Goal: Check status: Check status

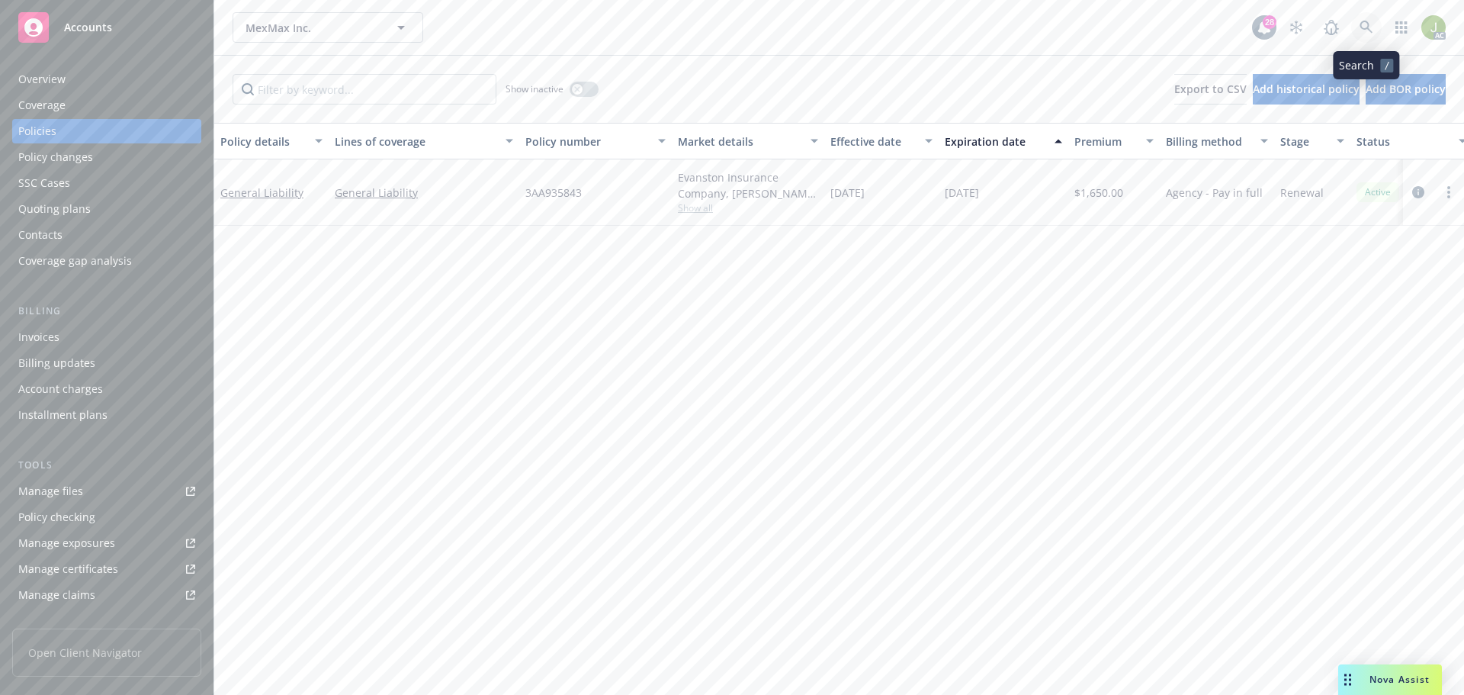
click at [1368, 31] on icon at bounding box center [1367, 28] width 14 height 14
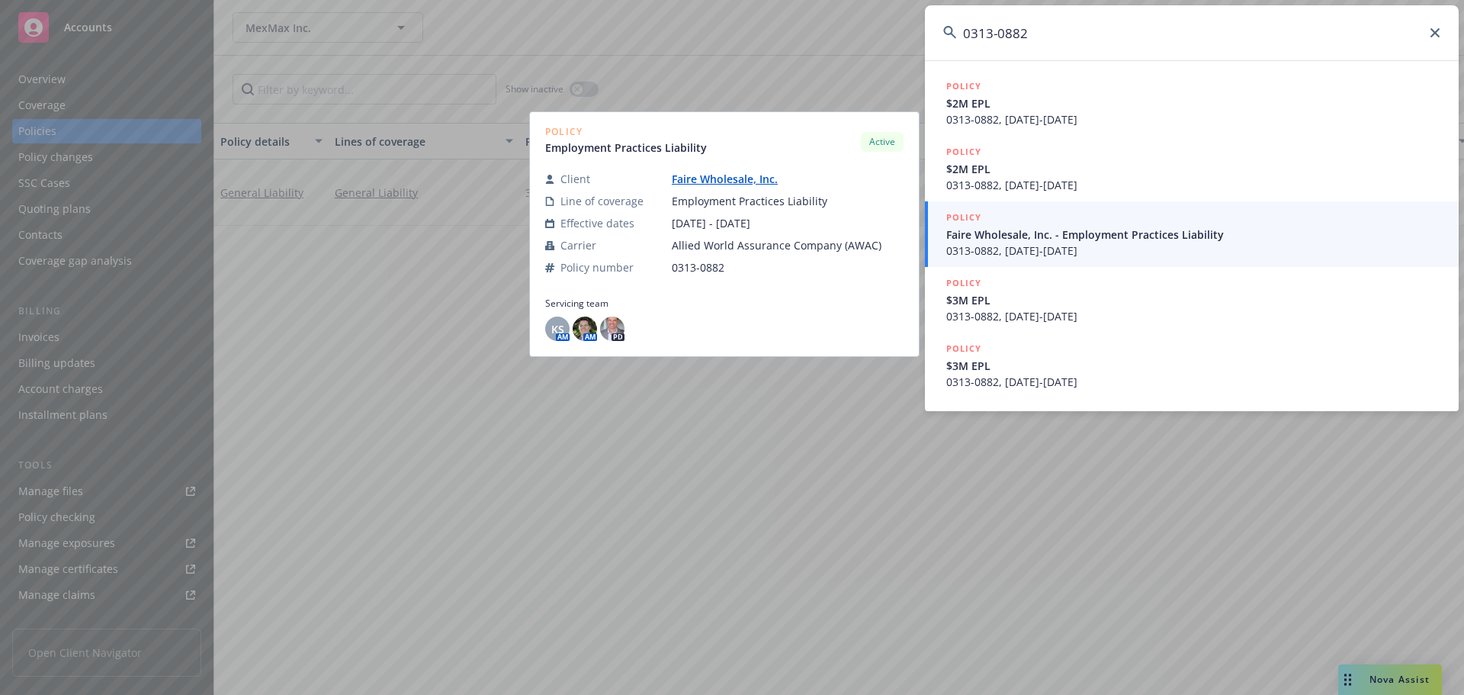
type input "0313-0882"
click at [1120, 236] on span "Faire Wholesale, Inc. - Employment Practices Liability" at bounding box center [1193, 234] width 494 height 16
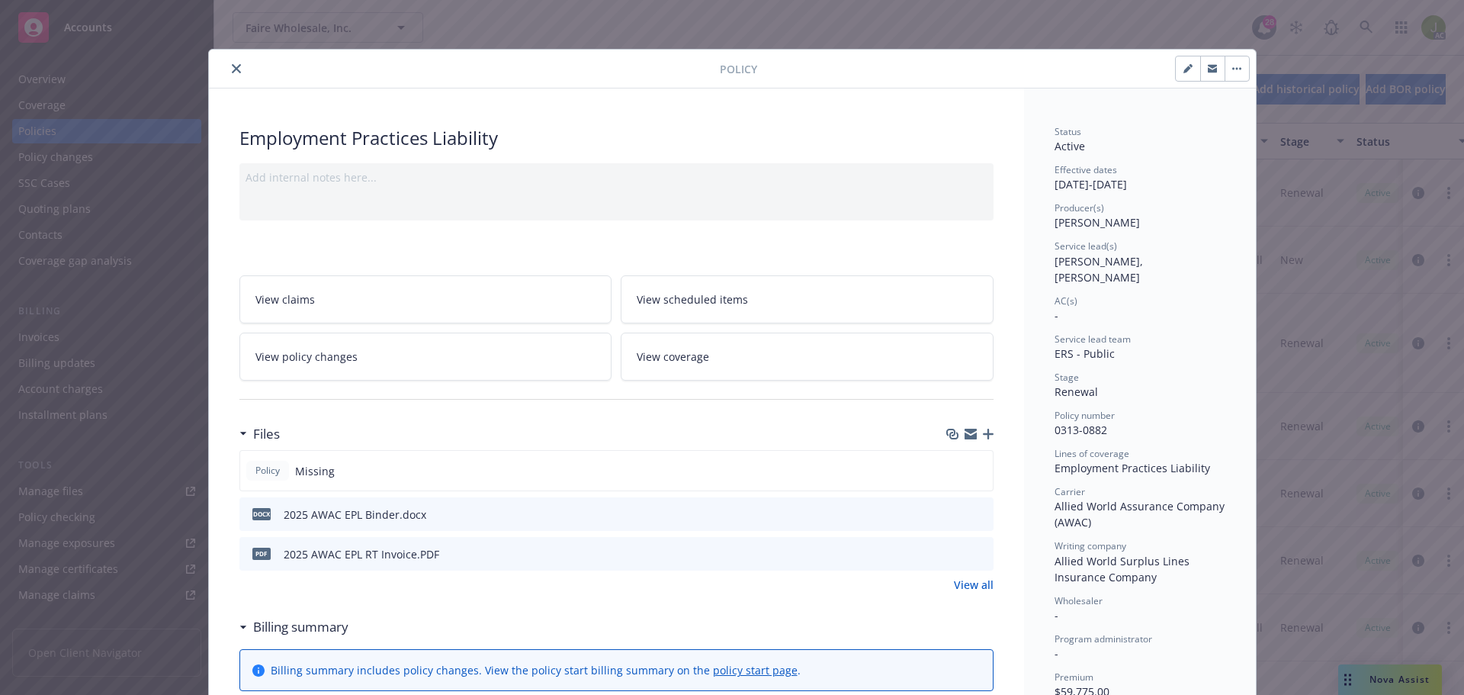
click at [1176, 72] on button "button" at bounding box center [1188, 68] width 24 height 24
select select "RENEWAL"
select select "12"
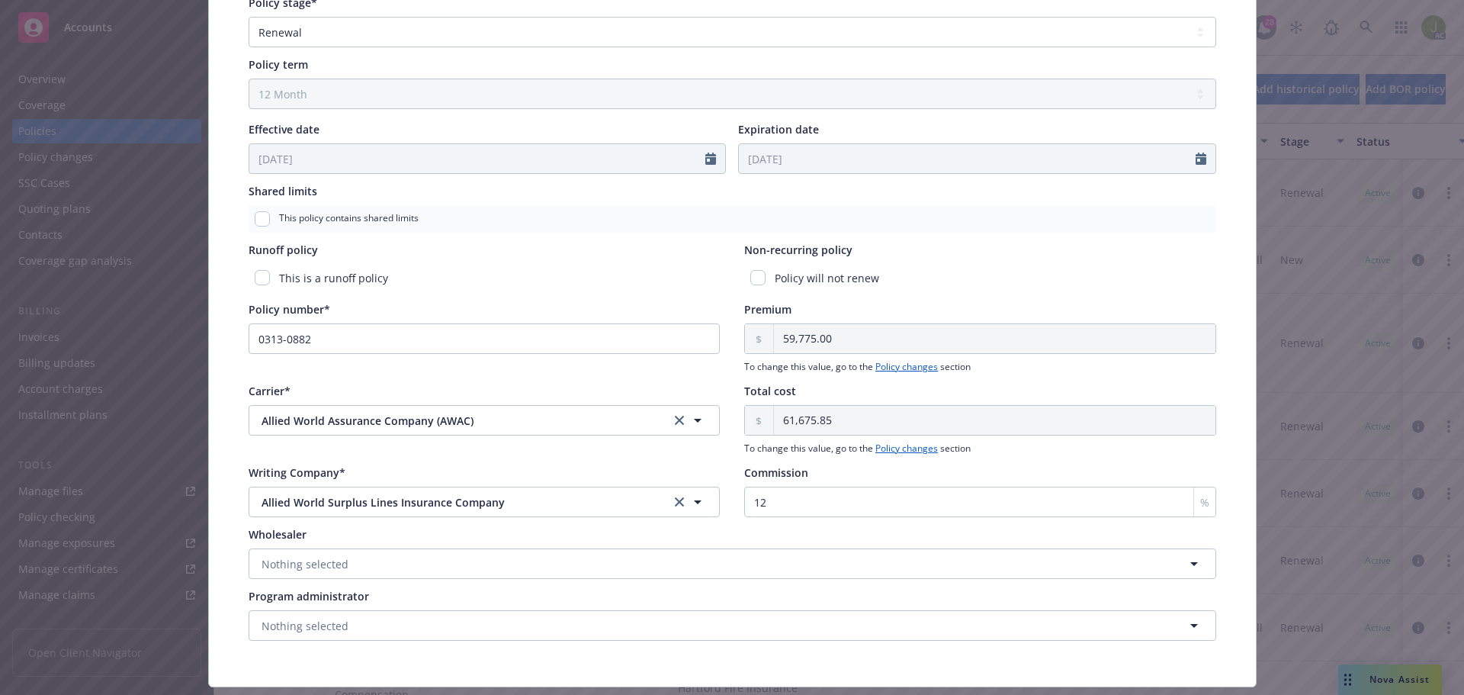
scroll to position [618, 0]
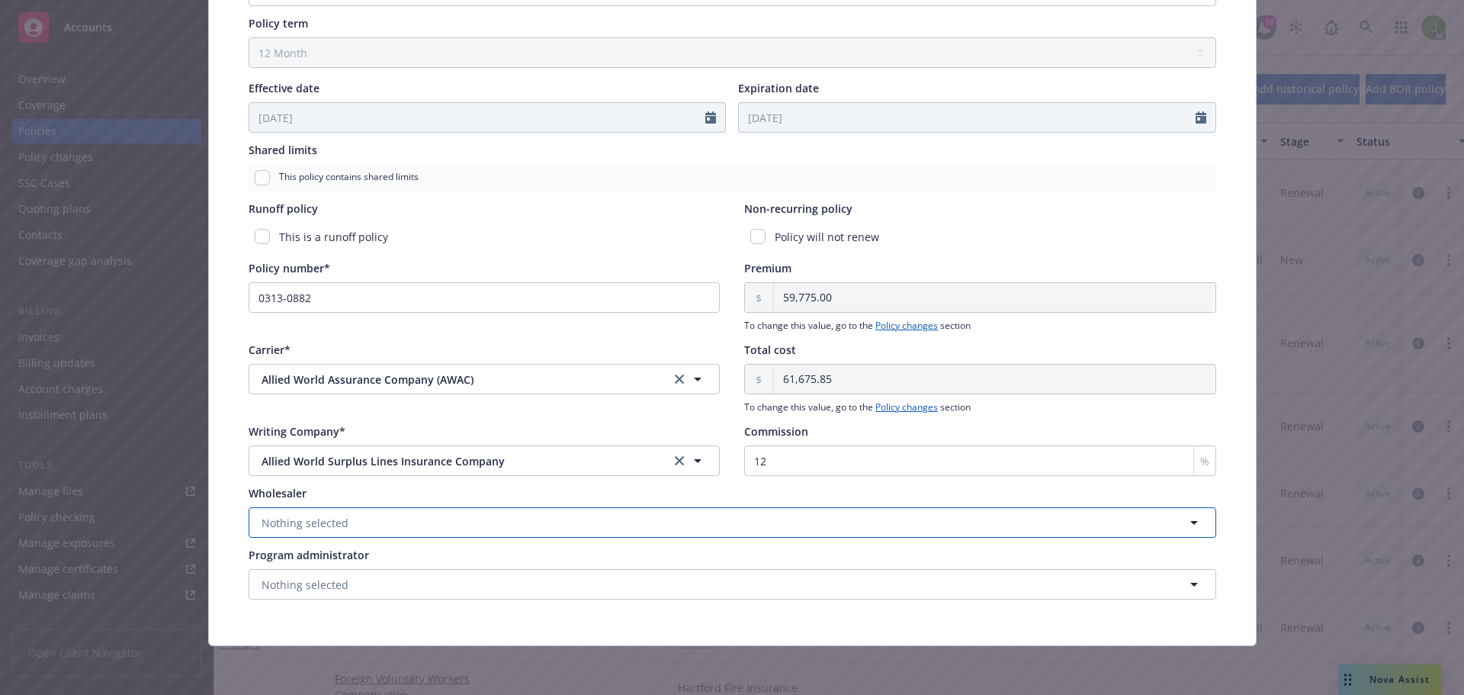
click at [569, 529] on button "Nothing selected" at bounding box center [733, 522] width 968 height 31
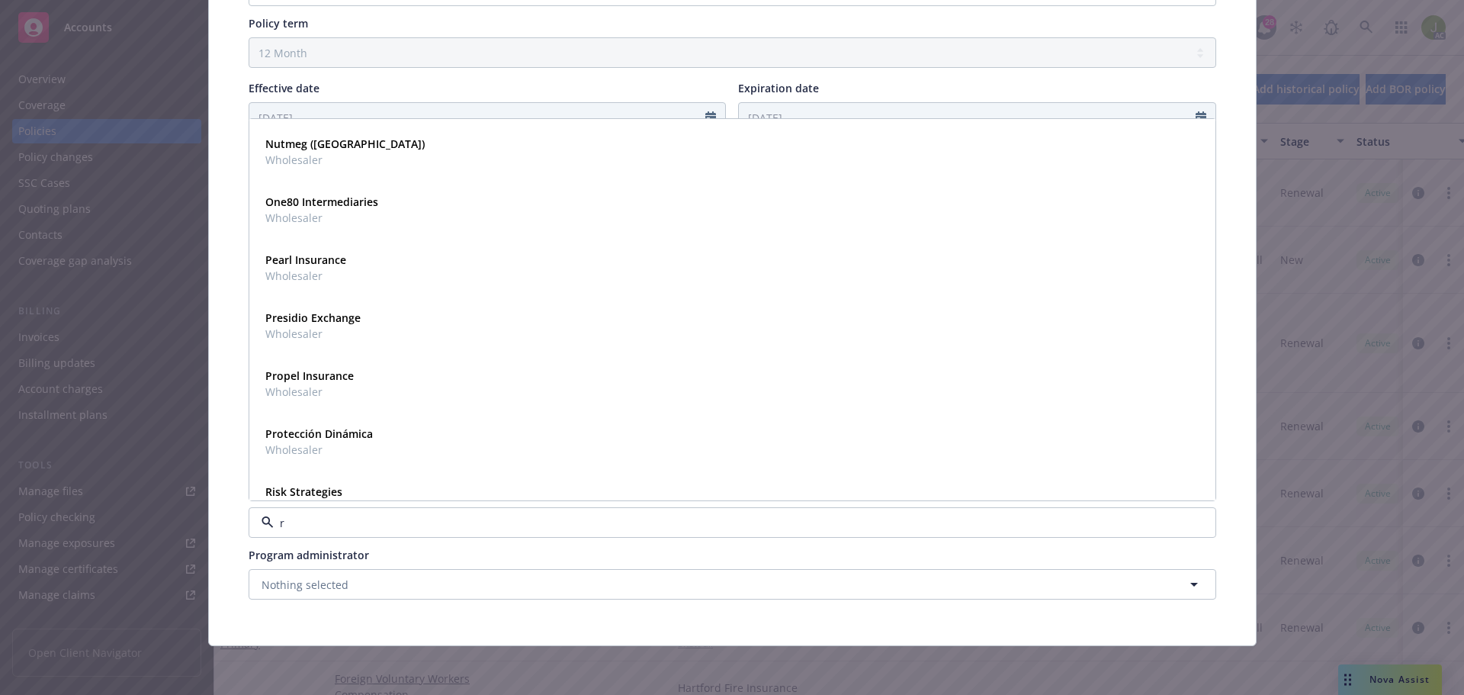
type input "rt"
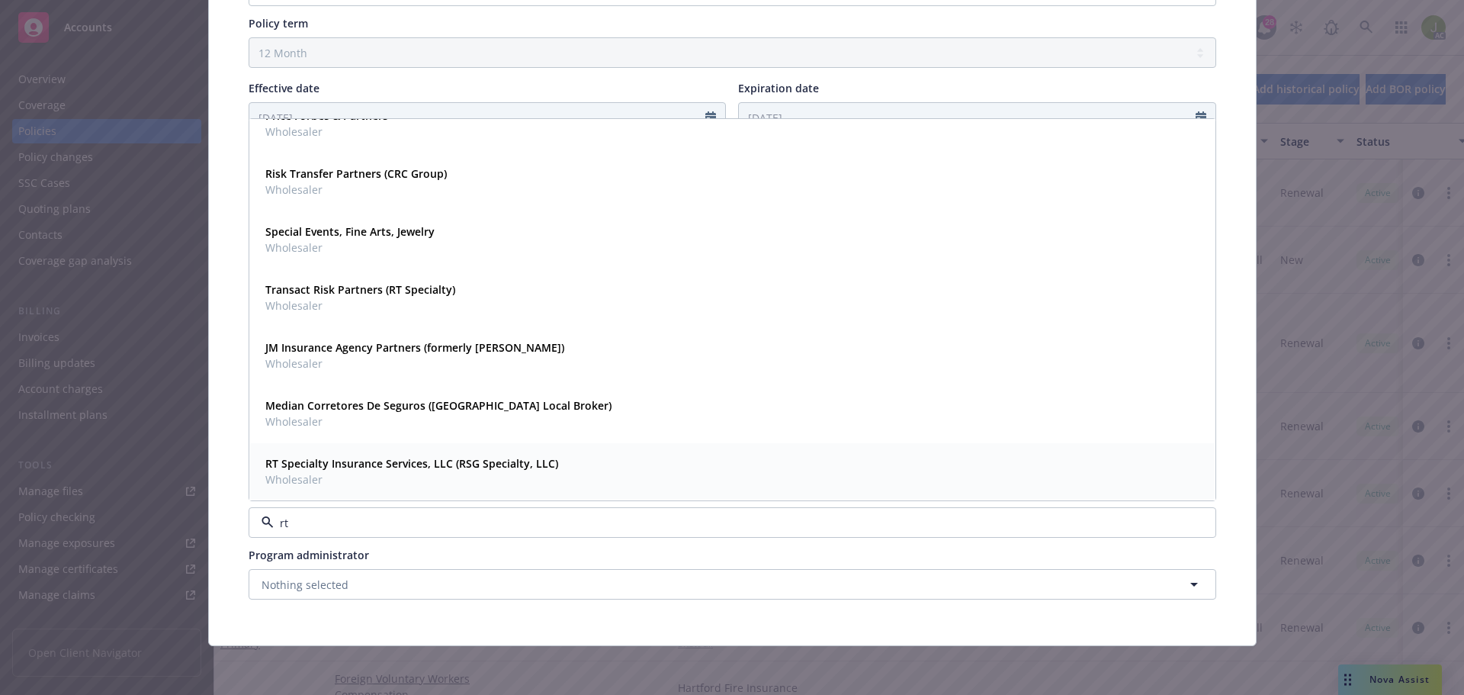
click at [426, 471] on span "RT Specialty Insurance Services, LLC (RSG Specialty, LLC)" at bounding box center [411, 463] width 293 height 16
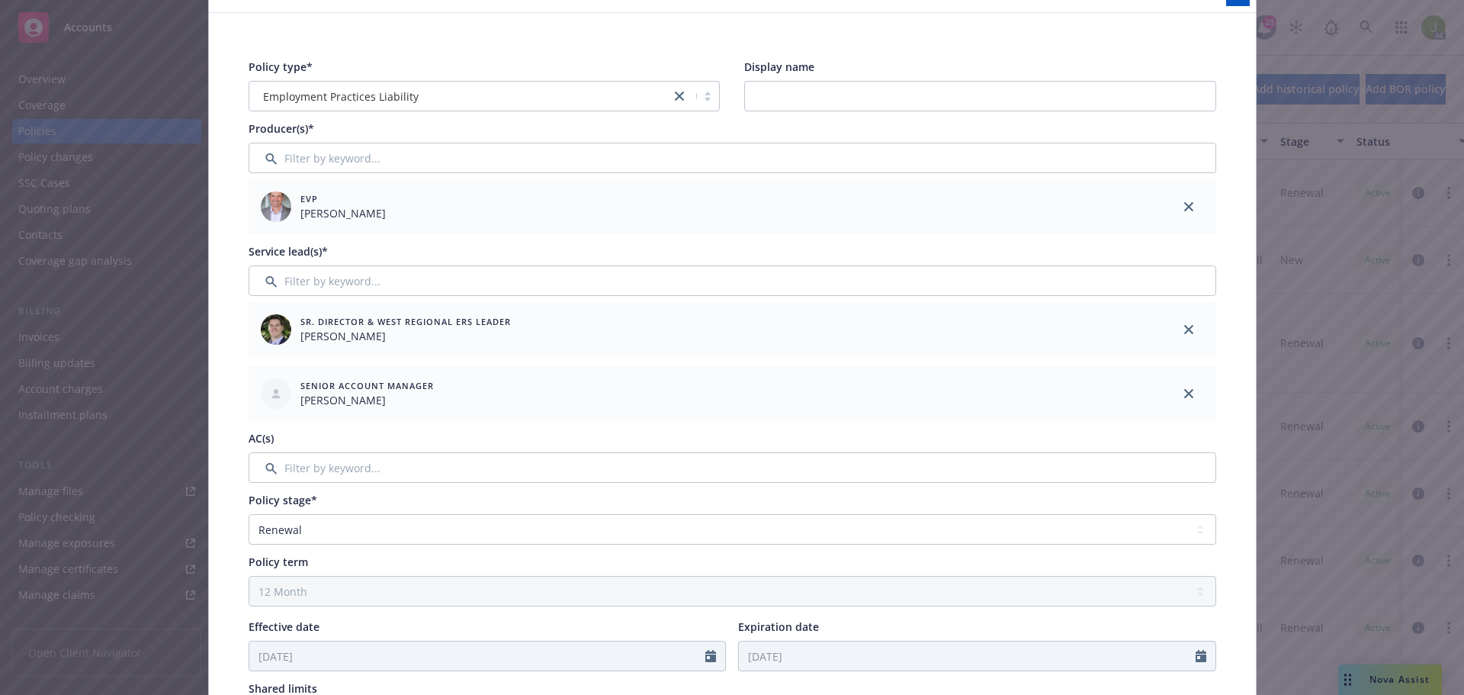
scroll to position [0, 0]
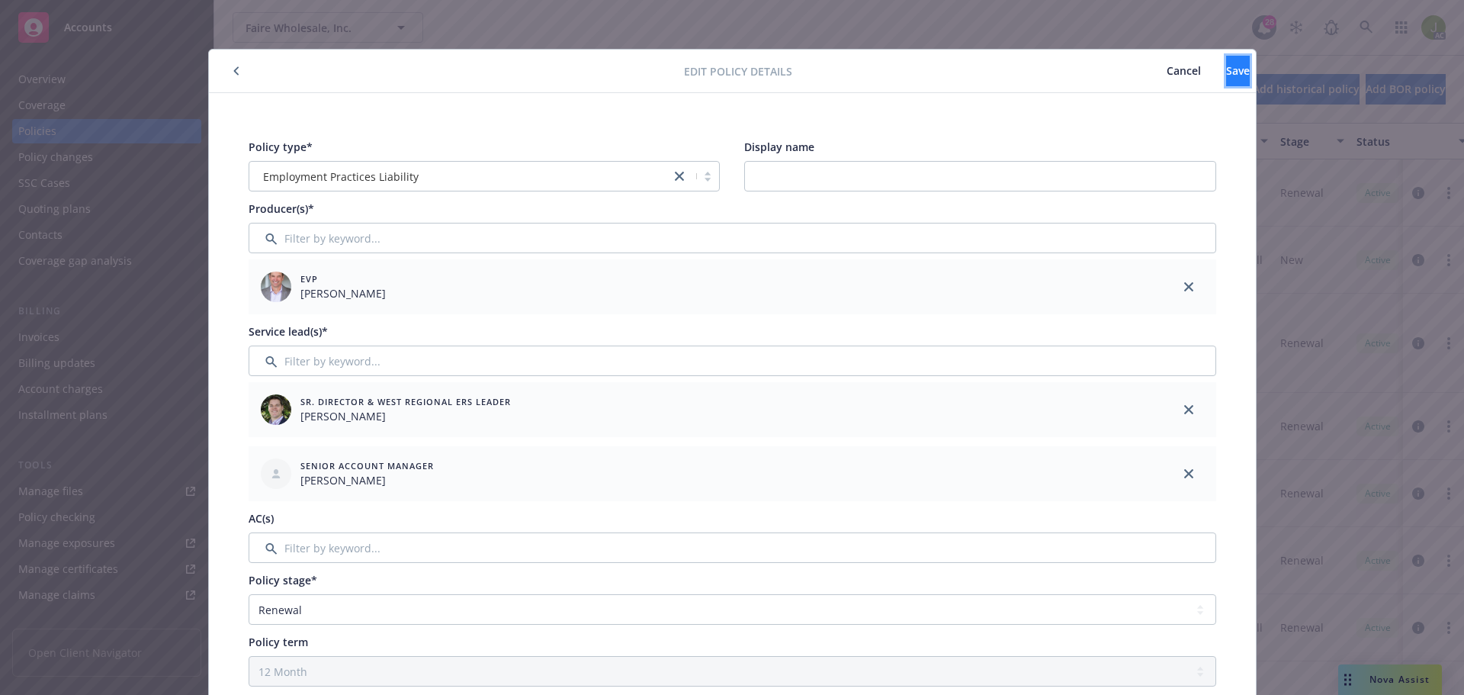
click at [1226, 74] on button "Save" at bounding box center [1238, 71] width 24 height 31
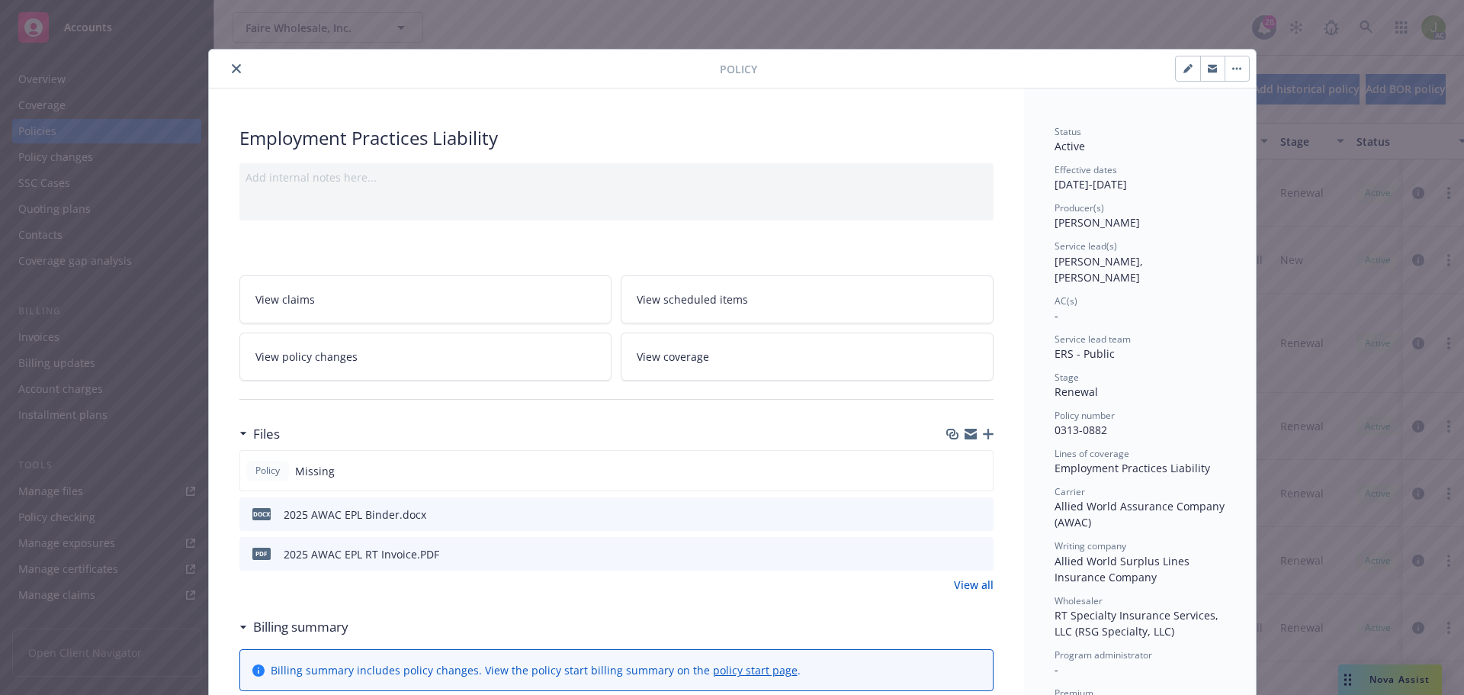
click at [236, 72] on button "close" at bounding box center [236, 68] width 18 height 18
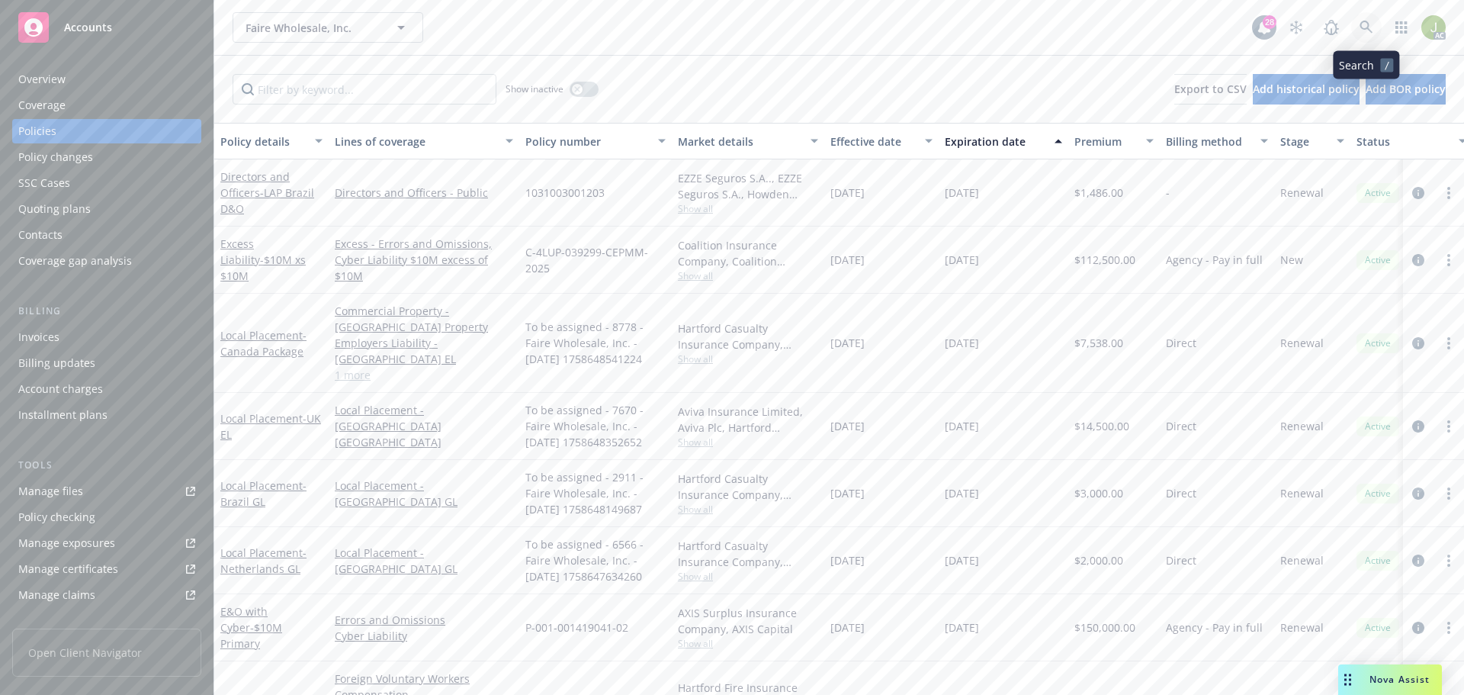
click at [1361, 30] on icon at bounding box center [1367, 28] width 14 height 14
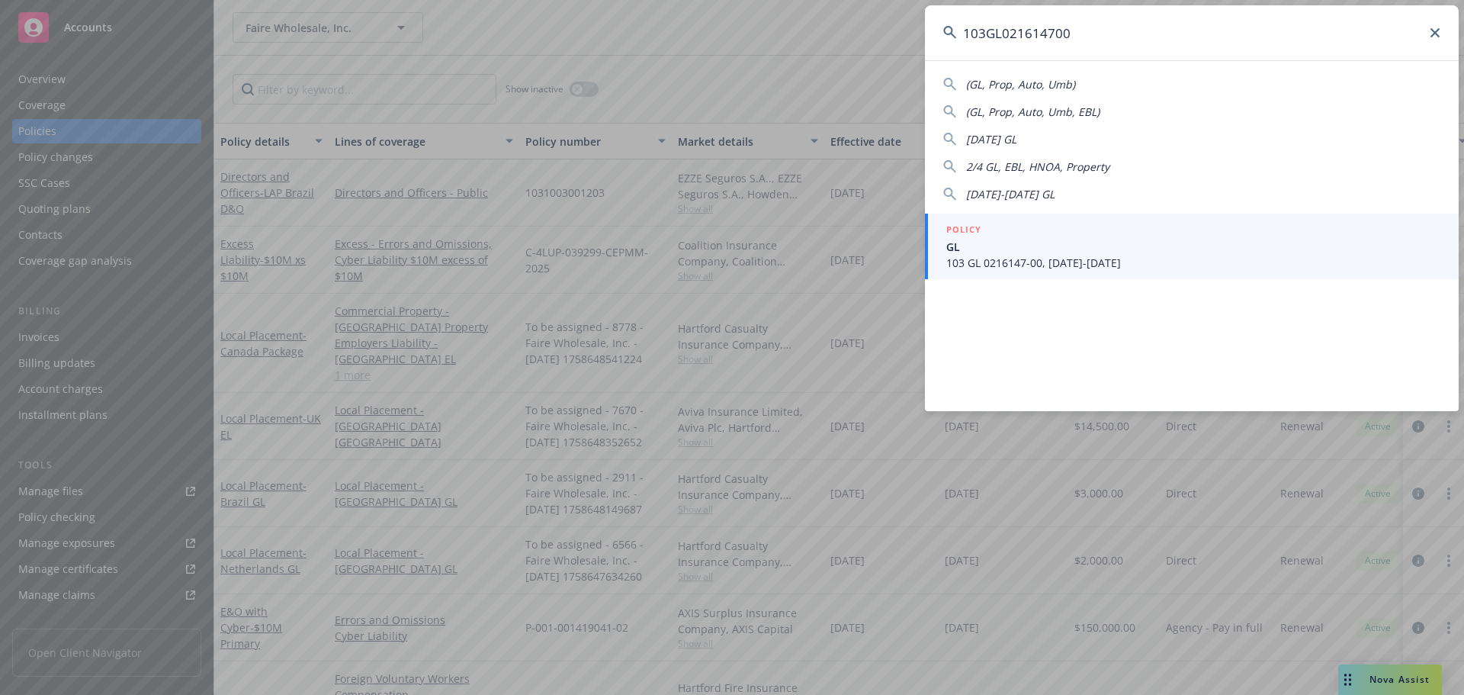
type input "103GL021614700"
click at [1073, 250] on span "GL" at bounding box center [1193, 247] width 494 height 16
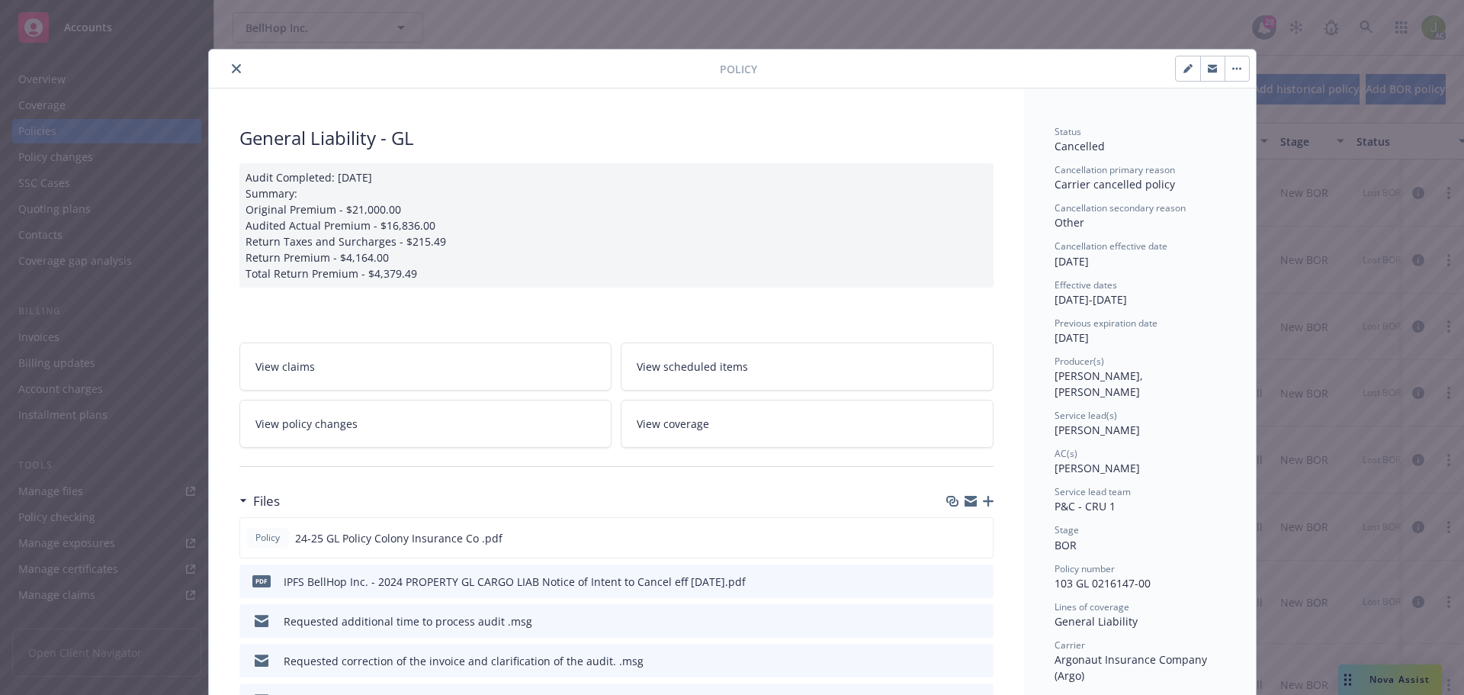
click at [235, 73] on button "close" at bounding box center [236, 68] width 18 height 18
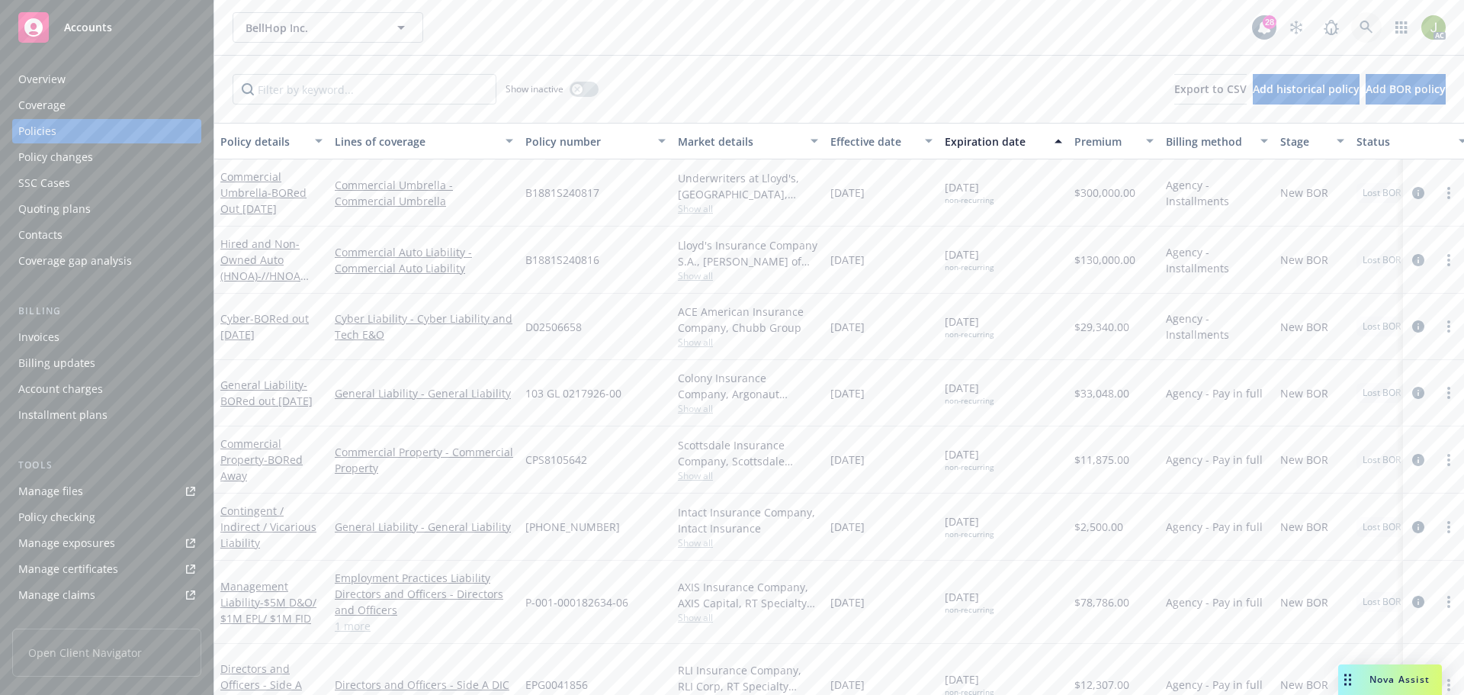
click at [1365, 34] on icon at bounding box center [1367, 28] width 14 height 14
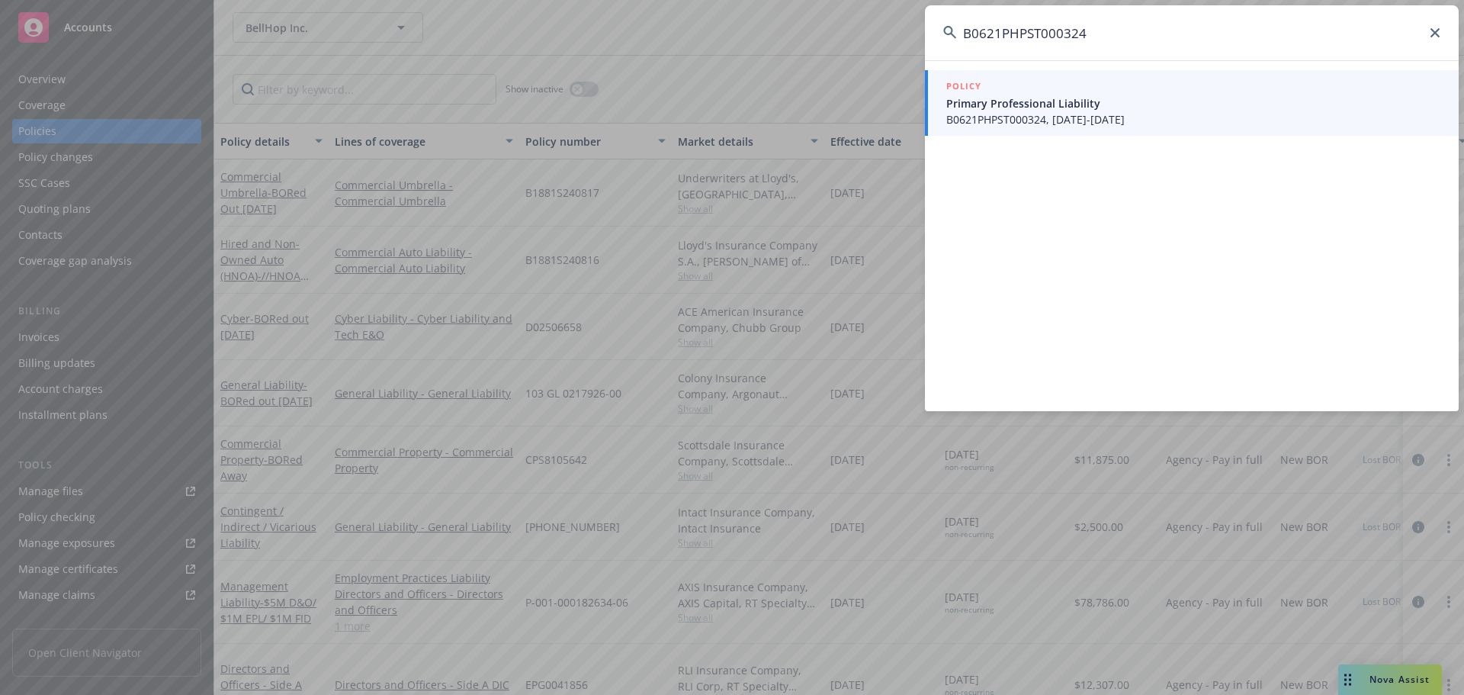
type input "B0621PHPST000324"
click at [1152, 120] on span "B0621PHPST000324, 09/23/2024-10/15/2025" at bounding box center [1193, 119] width 494 height 16
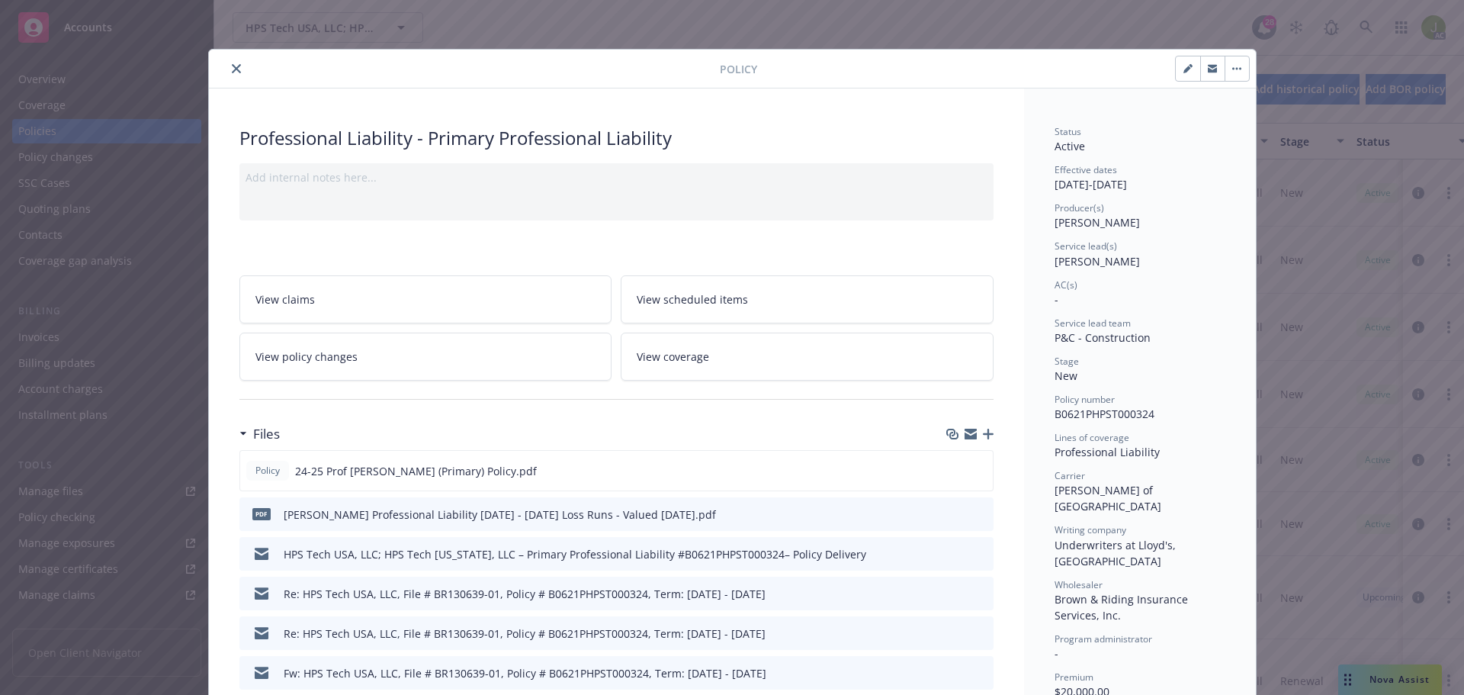
click at [234, 74] on button "close" at bounding box center [236, 68] width 18 height 18
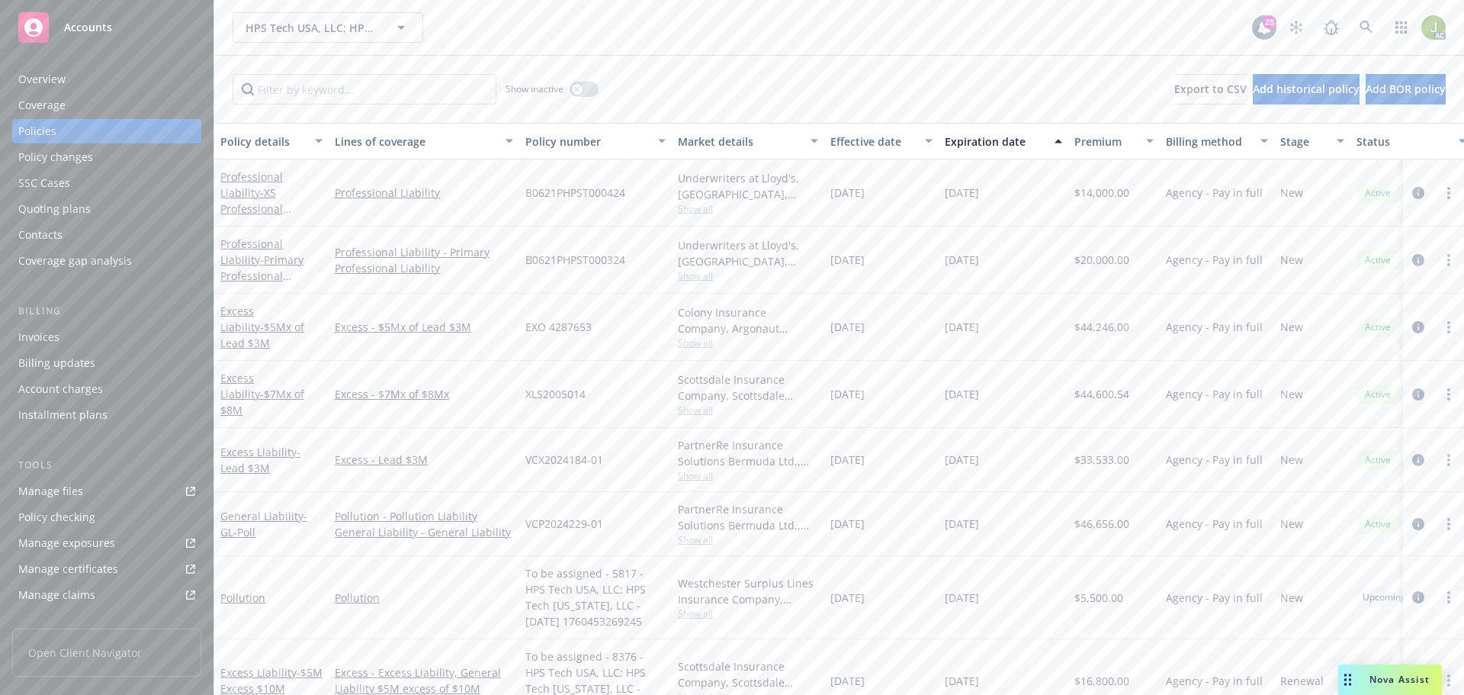
click at [43, 339] on div "Invoices" at bounding box center [38, 337] width 41 height 24
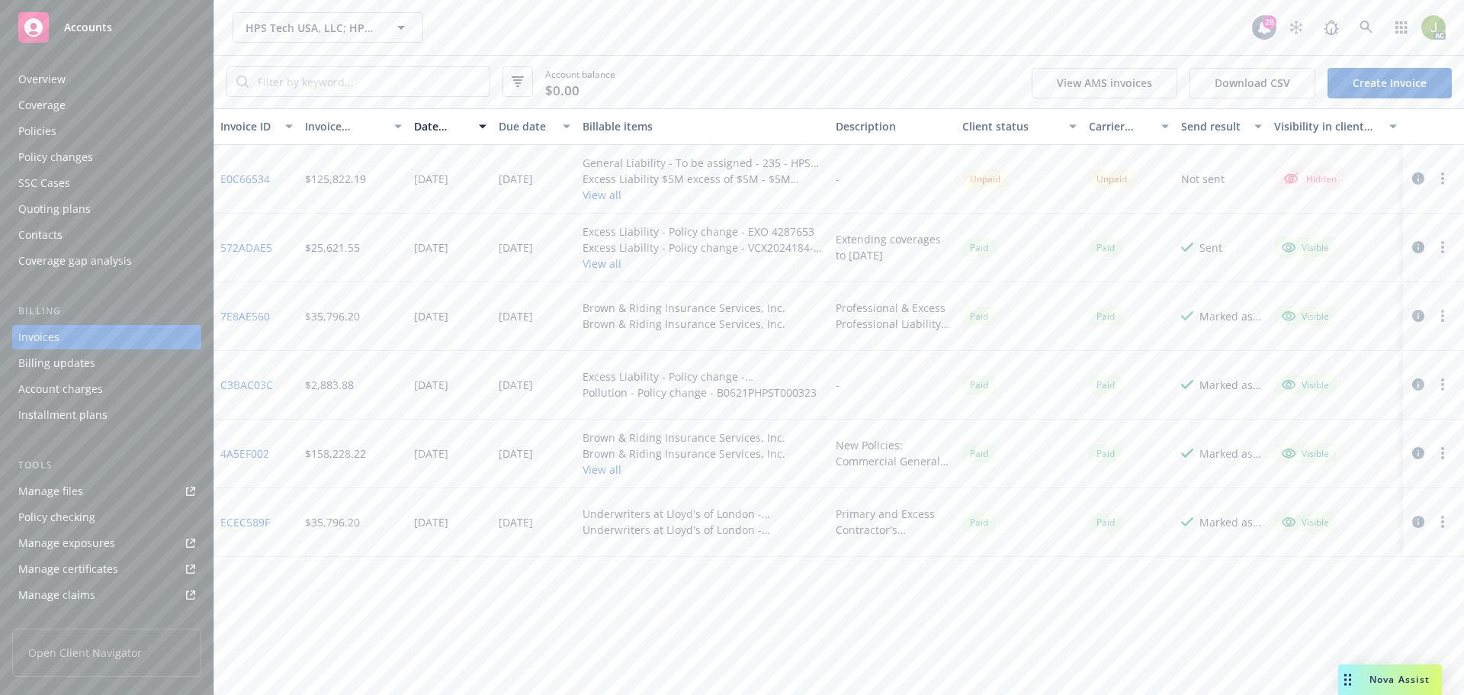
click at [586, 198] on button "View all" at bounding box center [703, 195] width 241 height 16
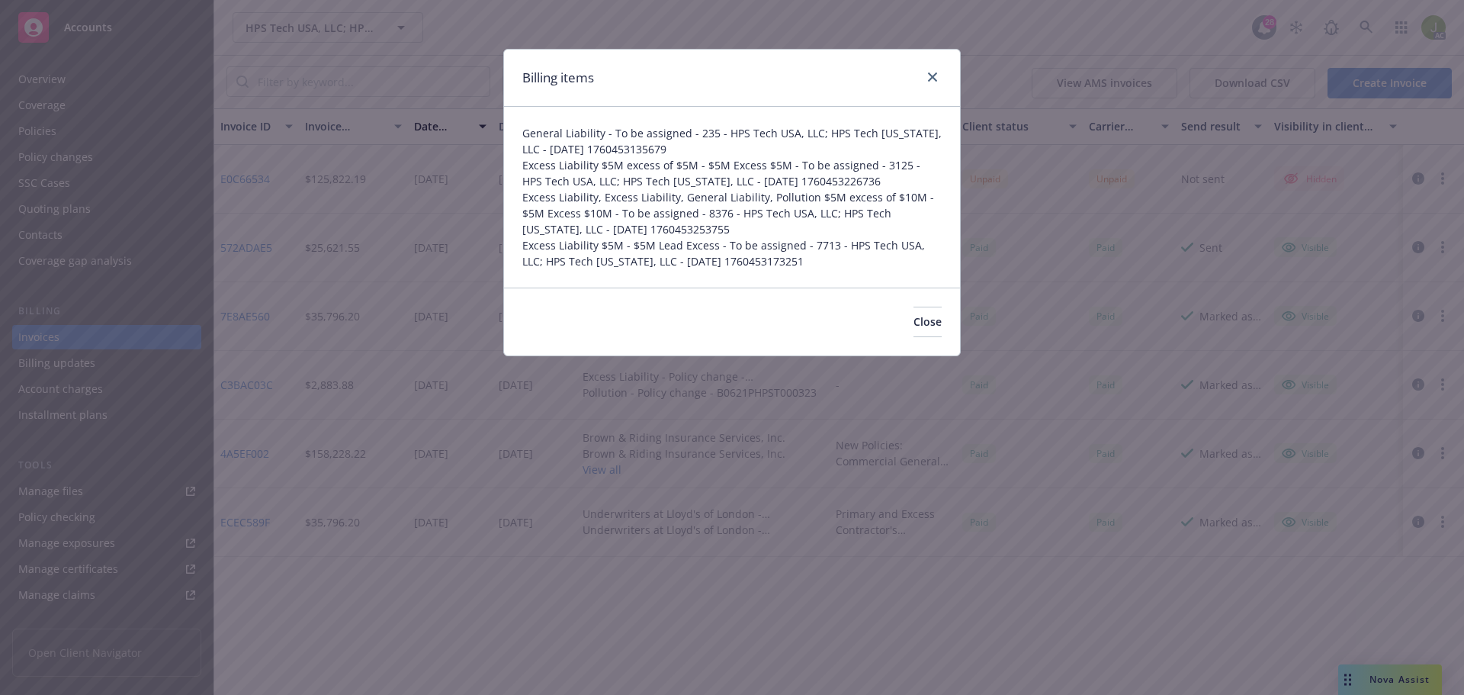
click at [945, 87] on div "Billing items" at bounding box center [732, 78] width 456 height 57
click at [933, 74] on icon "close" at bounding box center [932, 76] width 9 height 9
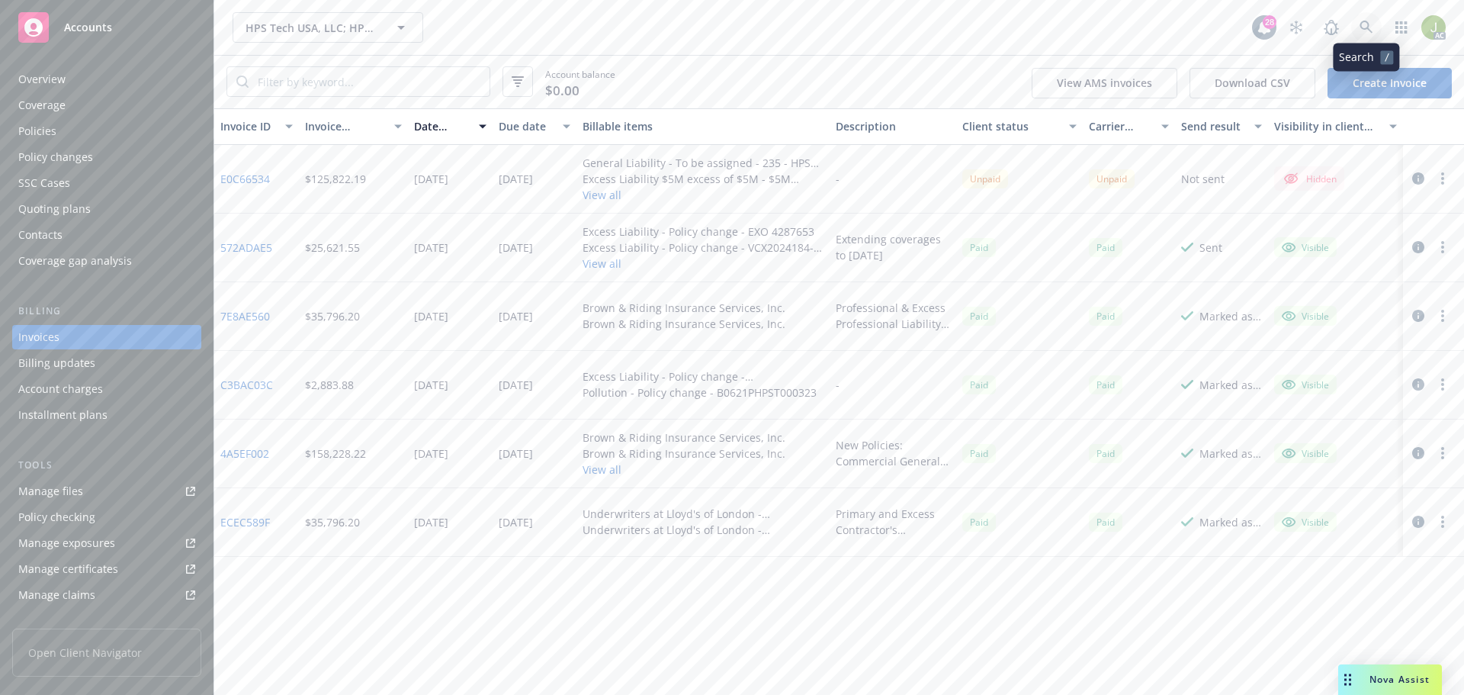
click at [1359, 32] on link at bounding box center [1366, 27] width 31 height 31
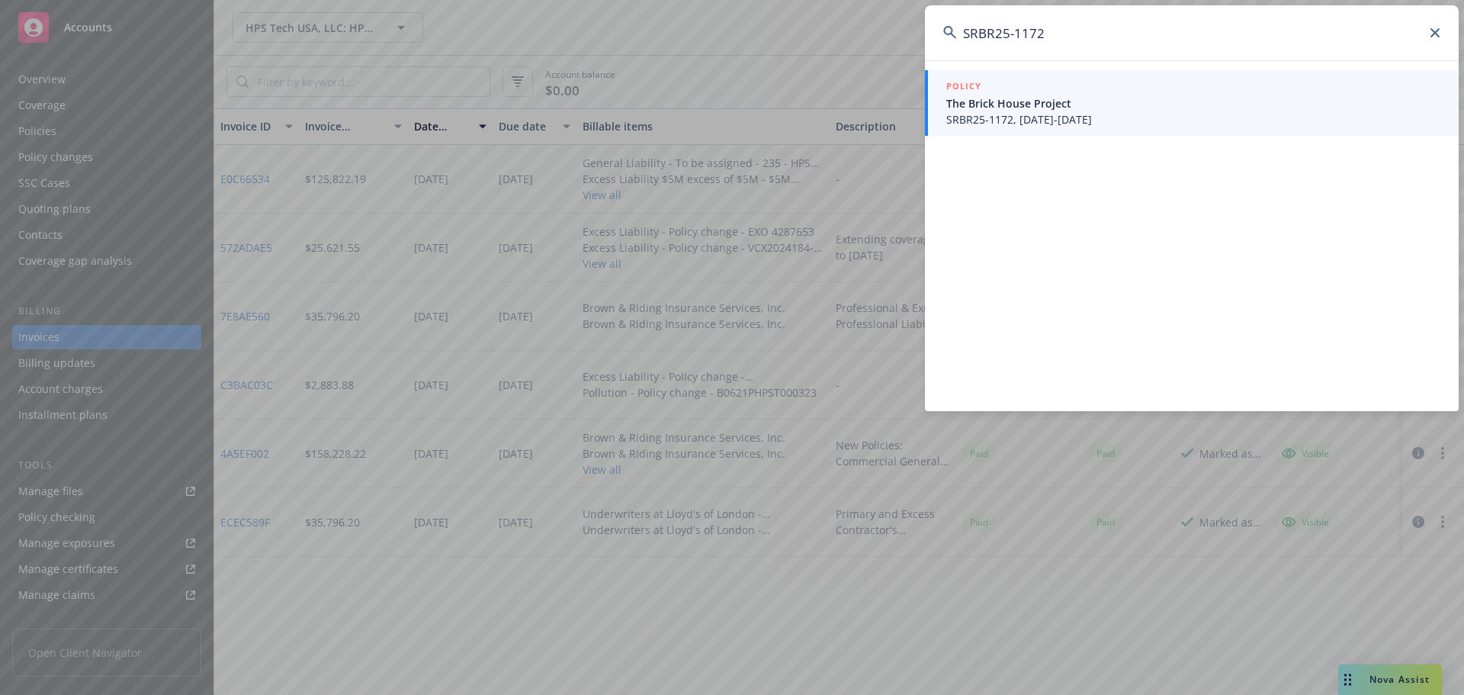
type input "SRBR25-1172"
click at [1001, 105] on span "The Brick House Project" at bounding box center [1193, 103] width 494 height 16
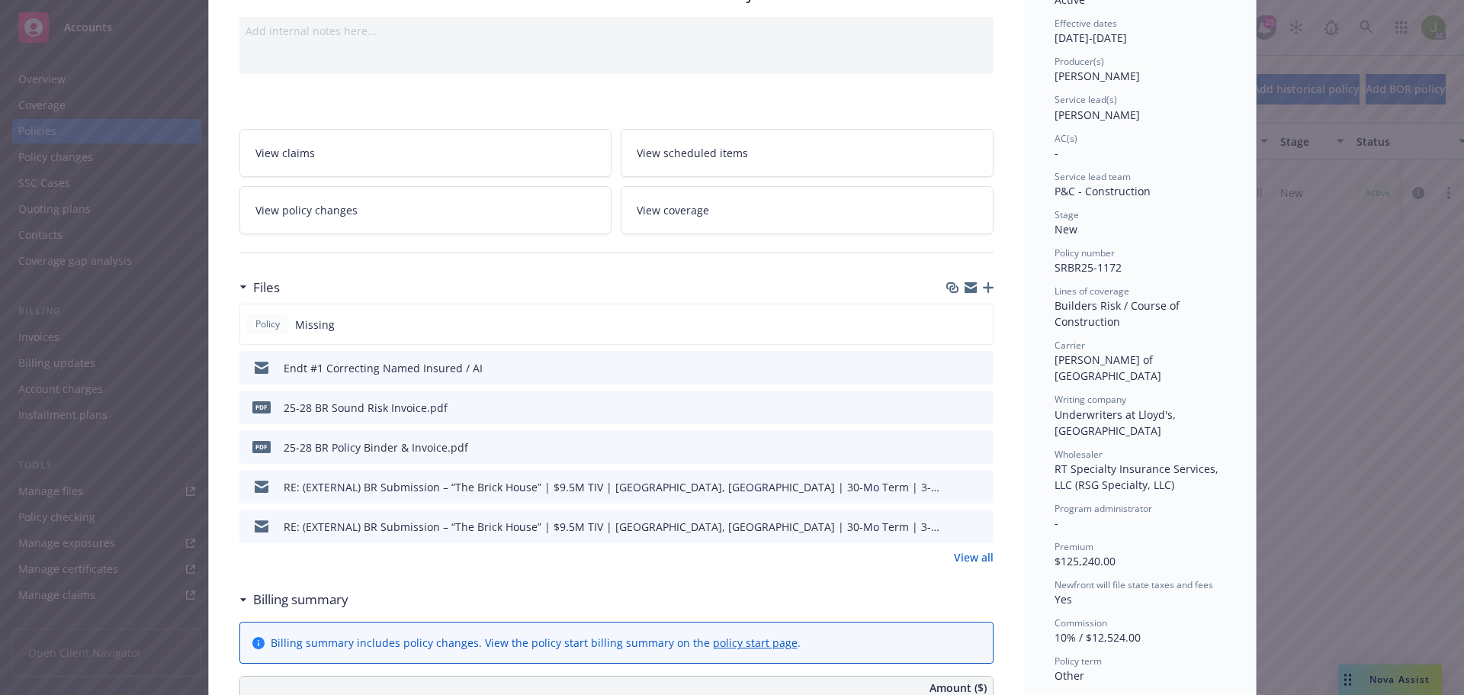
scroll to position [153, 0]
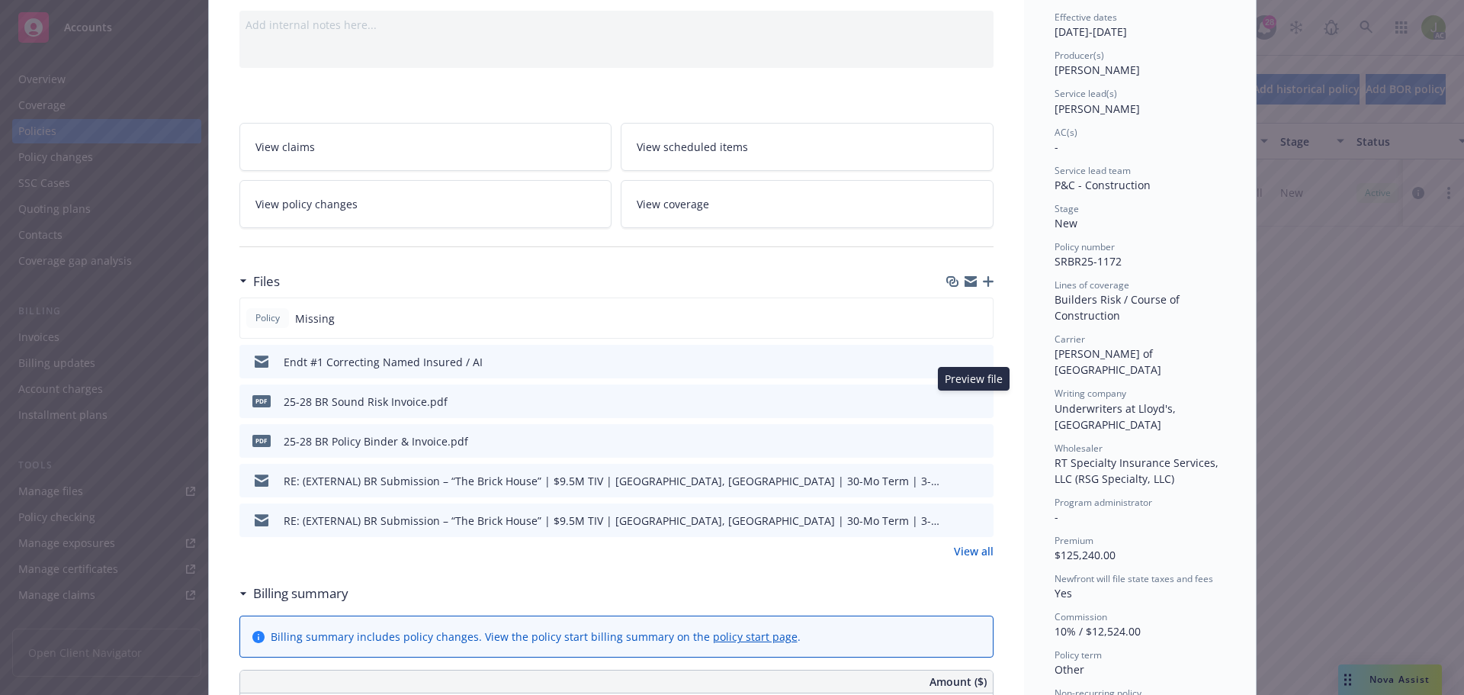
click at [978, 402] on icon "preview file" at bounding box center [979, 400] width 14 height 11
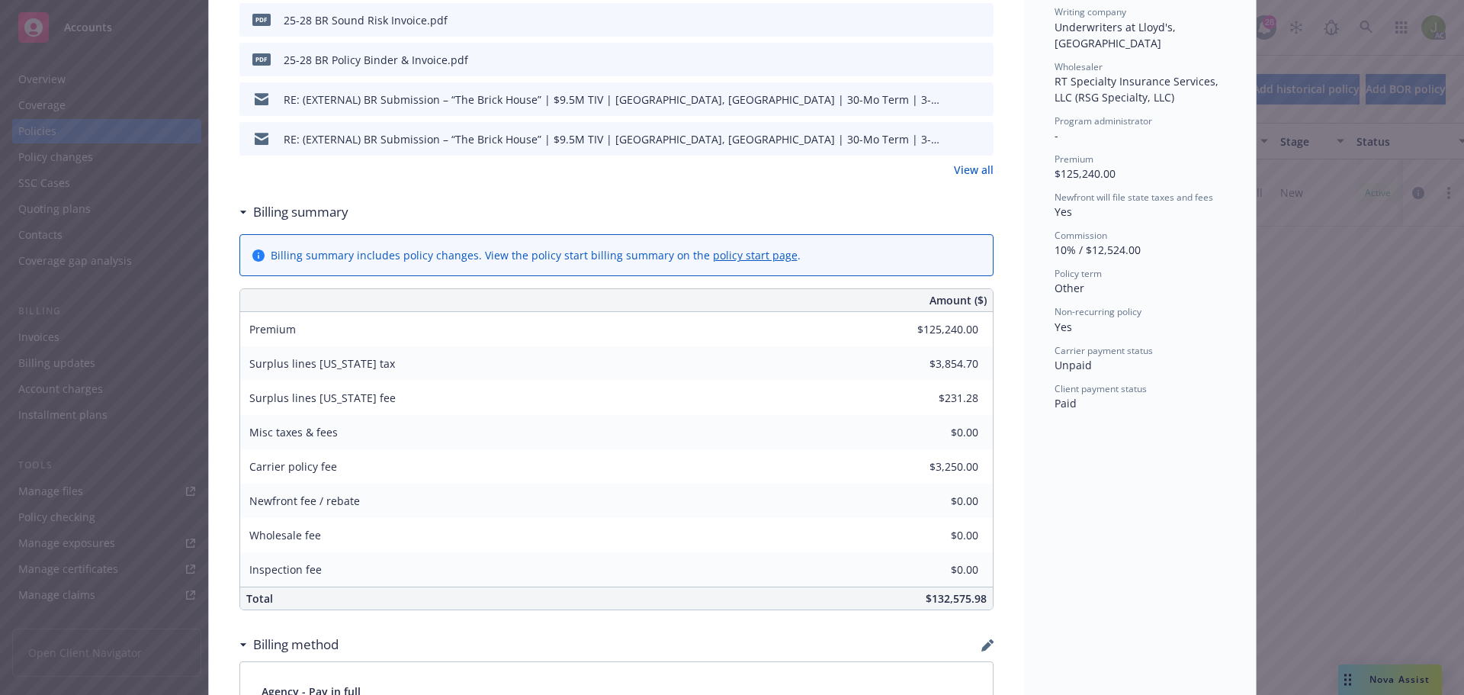
scroll to position [0, 0]
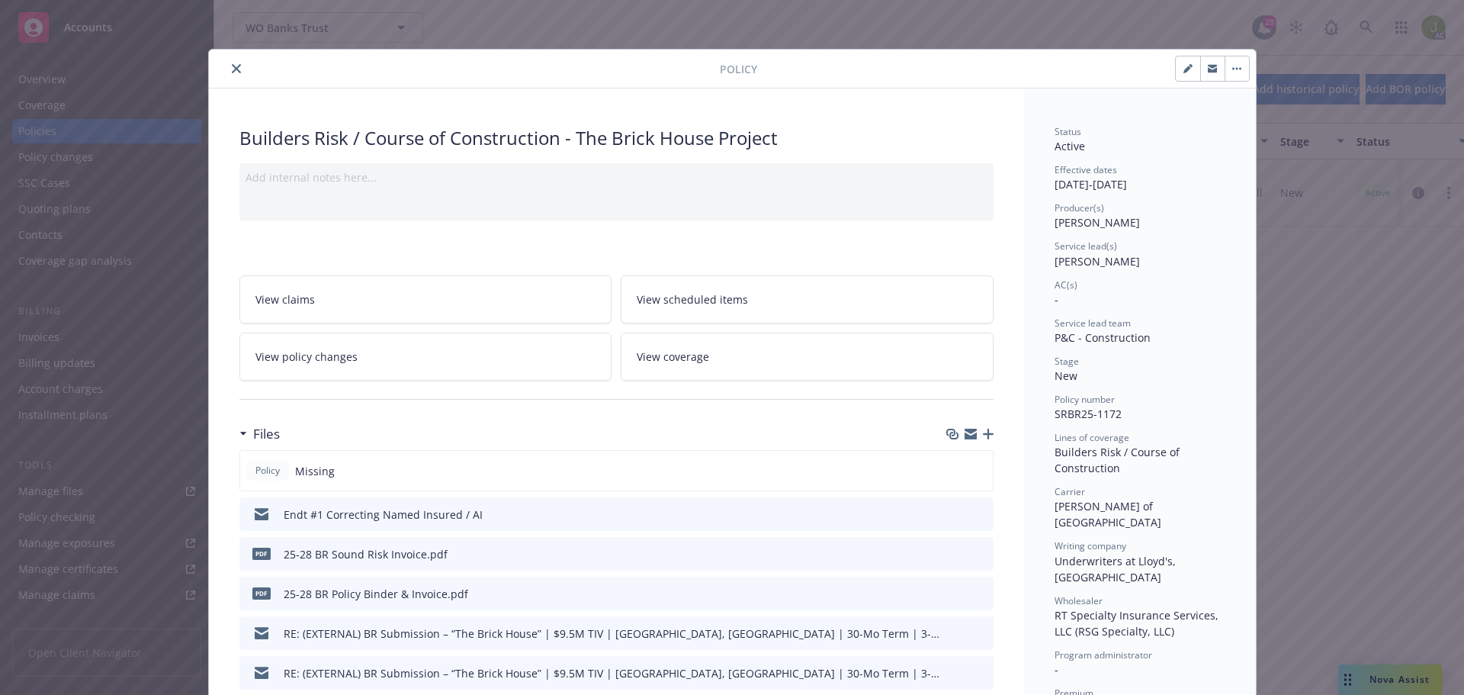
click at [228, 63] on button "close" at bounding box center [236, 68] width 18 height 18
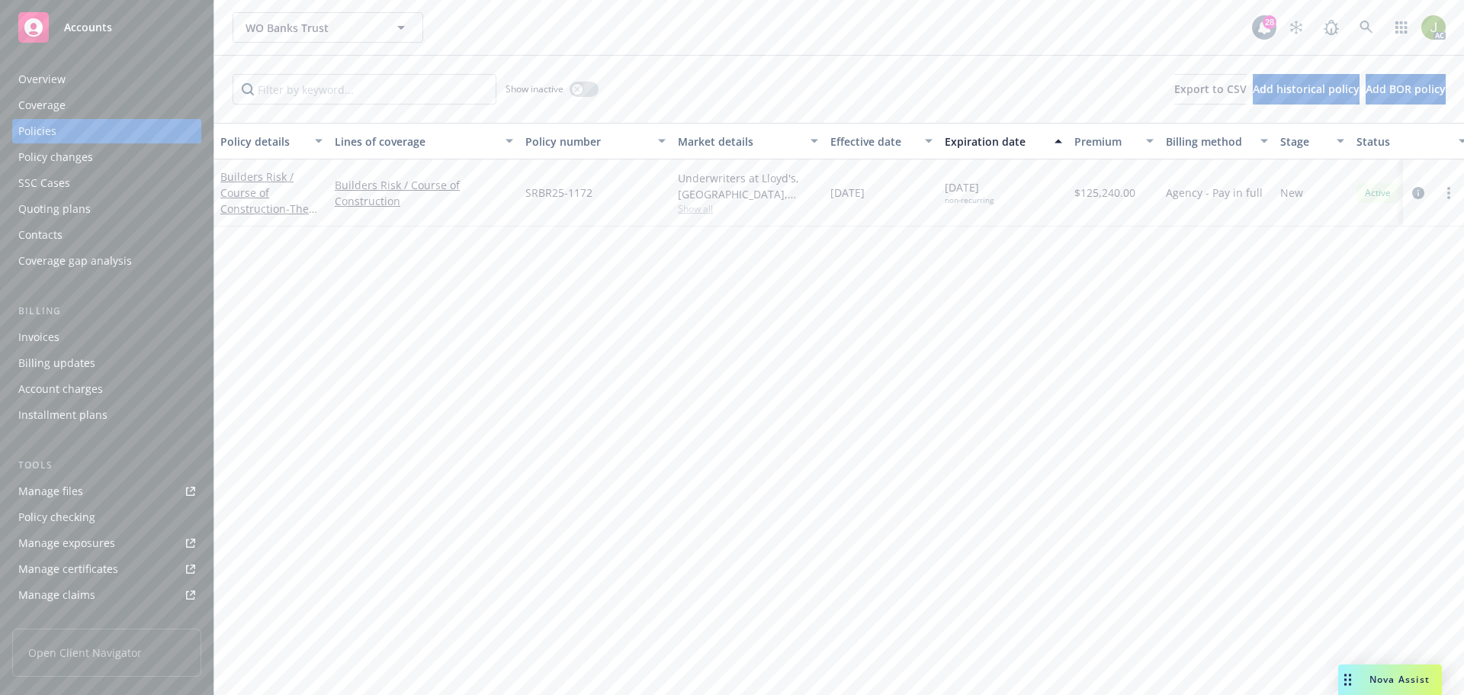
click at [120, 329] on div "Invoices" at bounding box center [106, 337] width 177 height 24
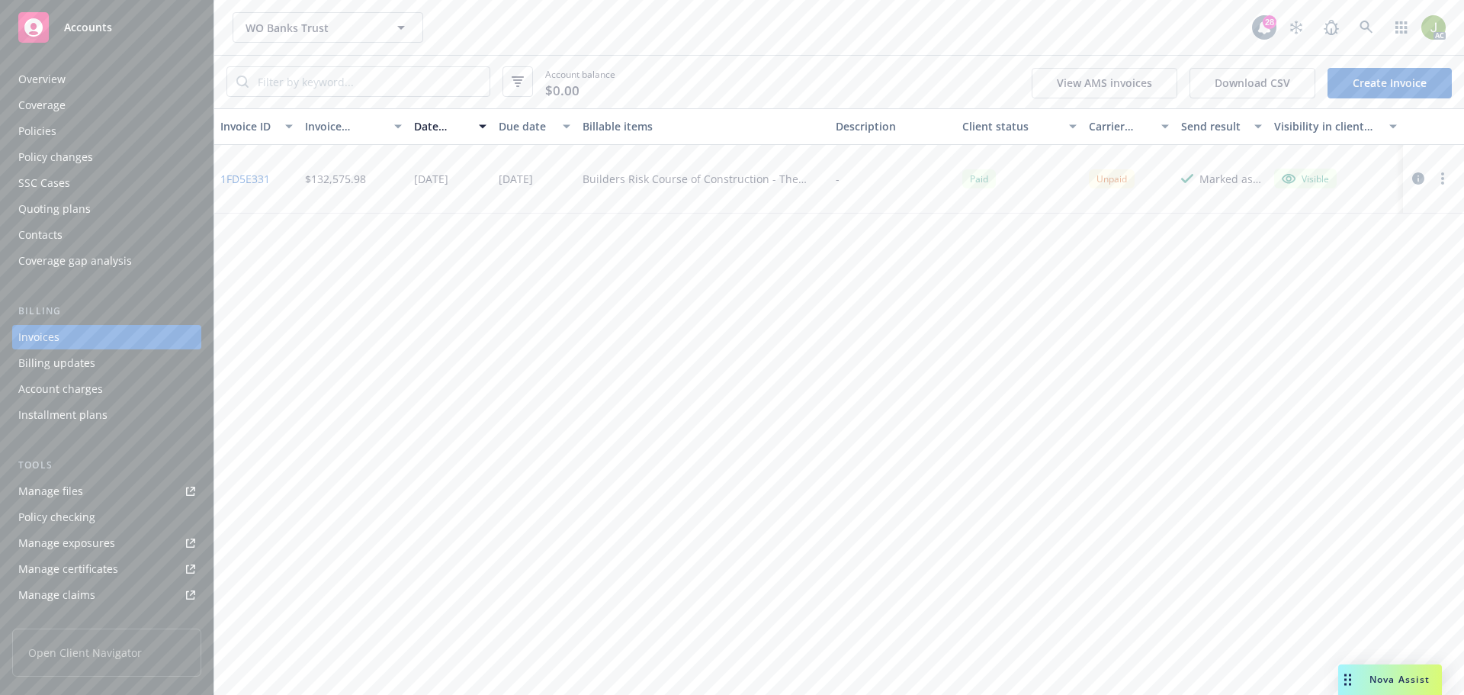
click at [232, 179] on link "1FD5E331" at bounding box center [245, 179] width 50 height 16
click at [1416, 179] on icon "button" at bounding box center [1418, 178] width 12 height 12
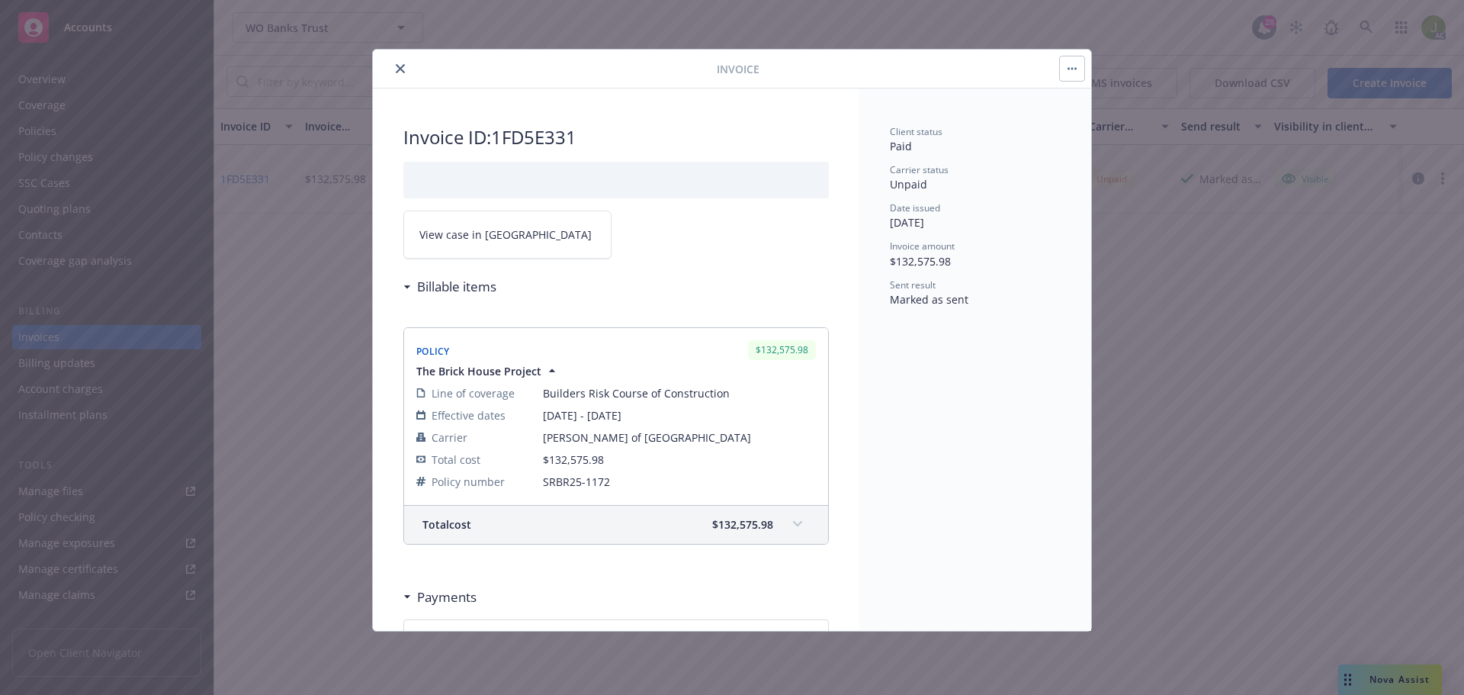
click at [401, 70] on icon "close" at bounding box center [400, 68] width 9 height 9
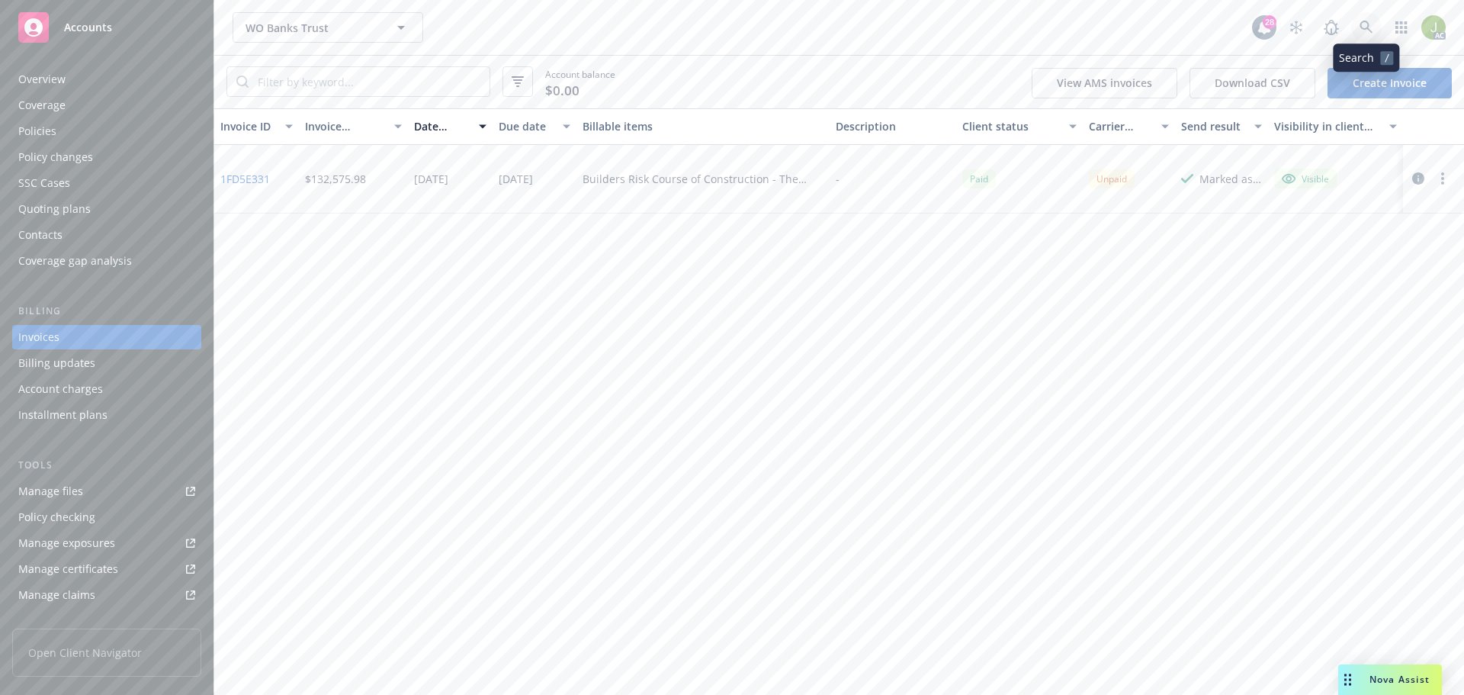
click at [1365, 36] on link at bounding box center [1366, 27] width 31 height 31
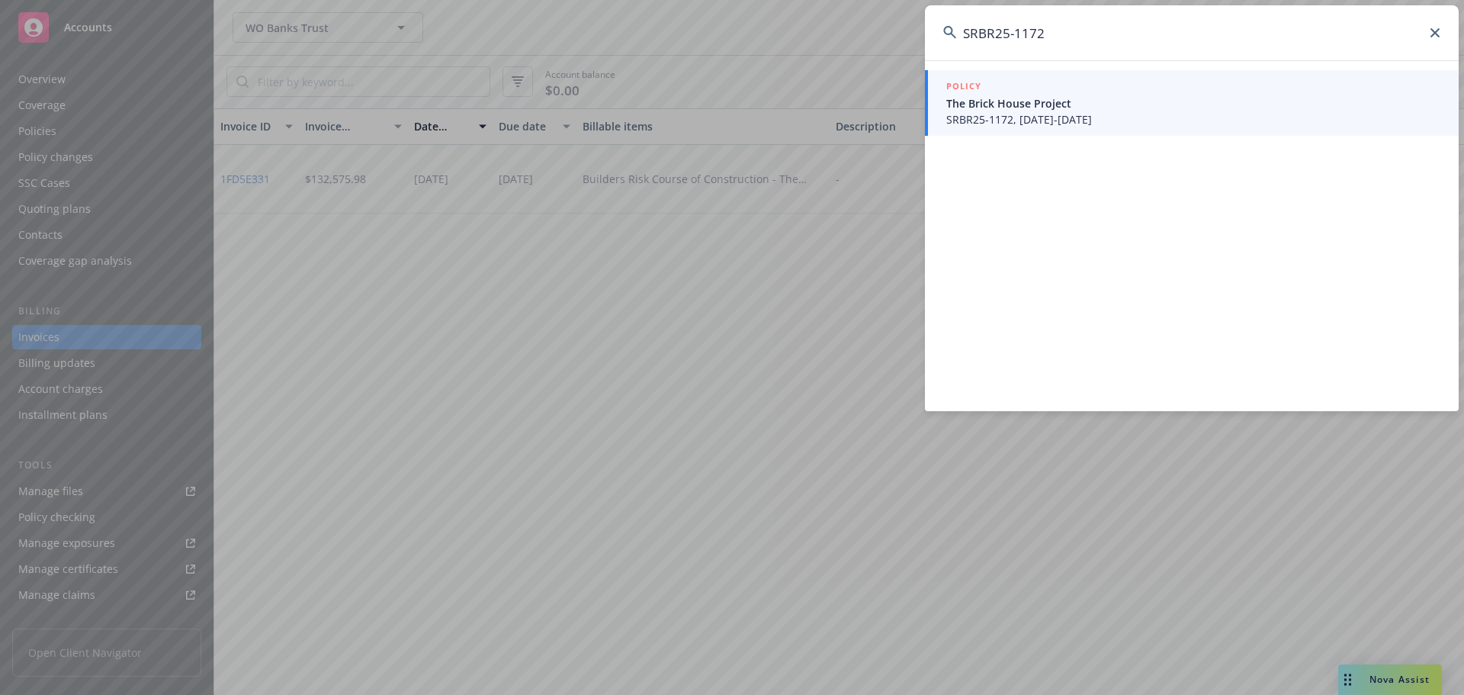
type input "SRBR25-1172"
click at [1057, 99] on span "The Brick House Project" at bounding box center [1193, 103] width 494 height 16
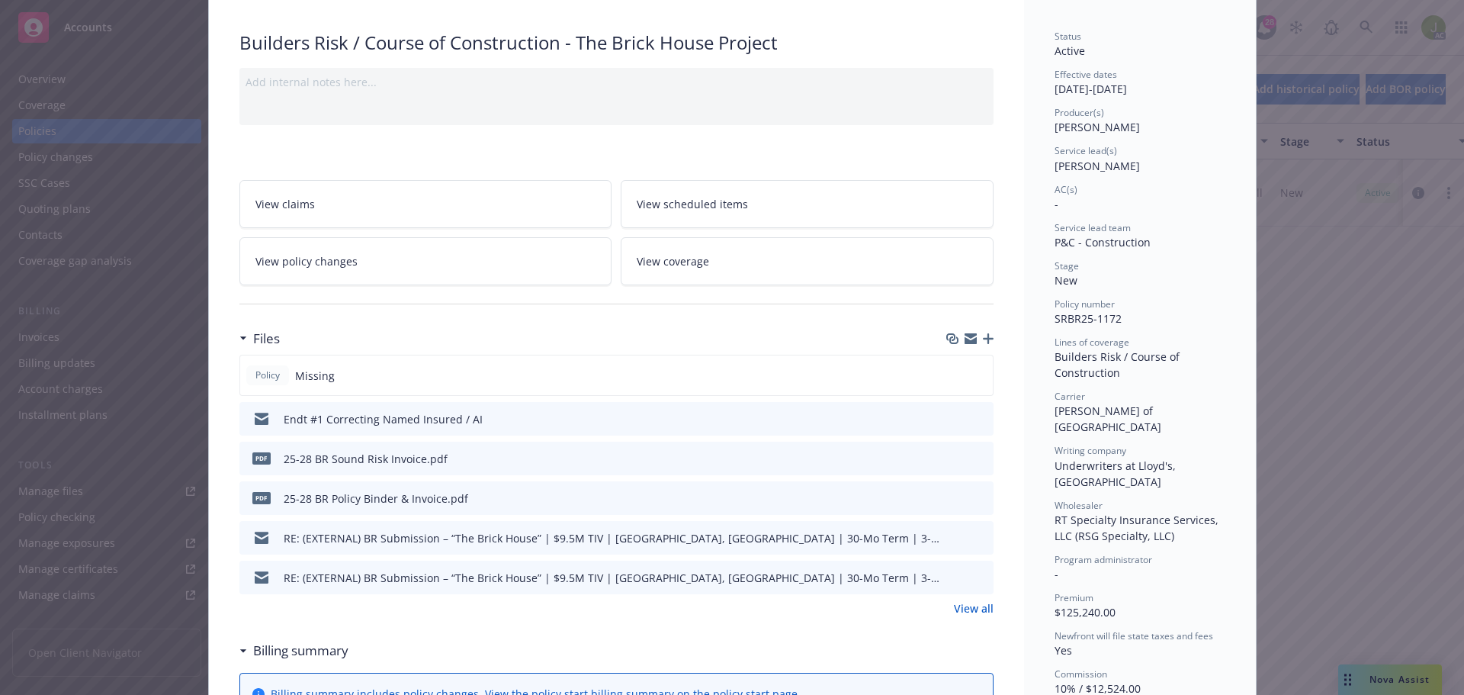
scroll to position [122, 0]
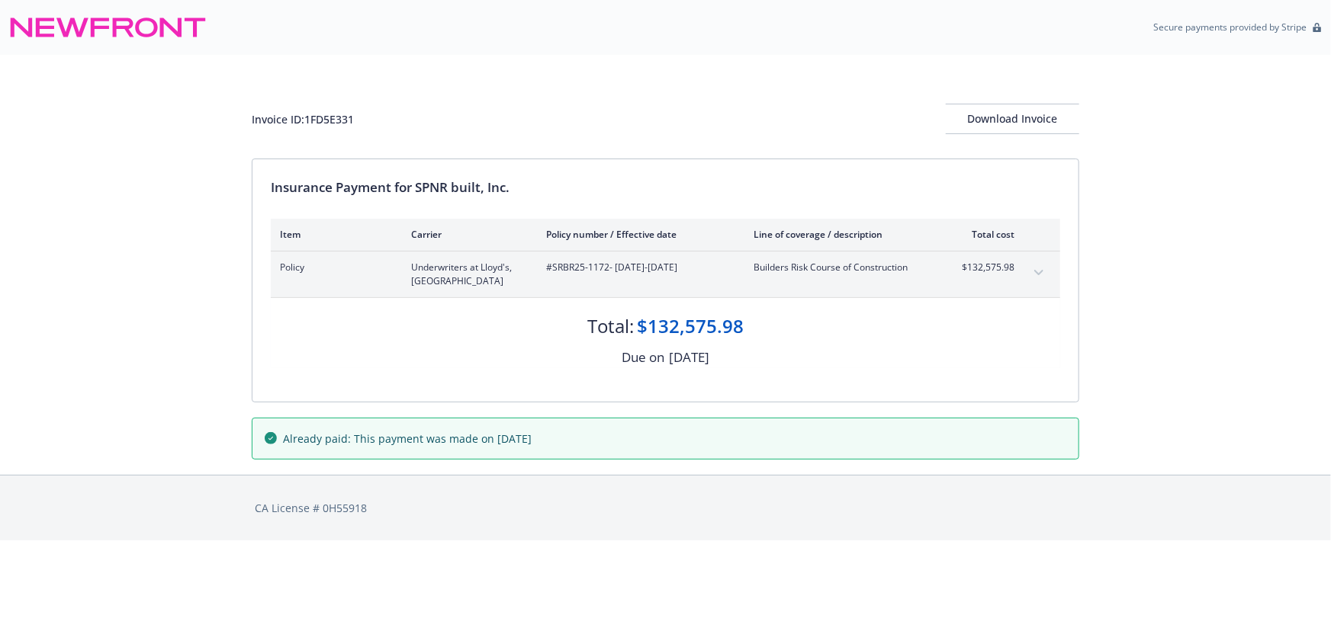
click at [1042, 270] on icon "expand content" at bounding box center [1038, 272] width 9 height 5
